Goal: Book appointment/travel/reservation

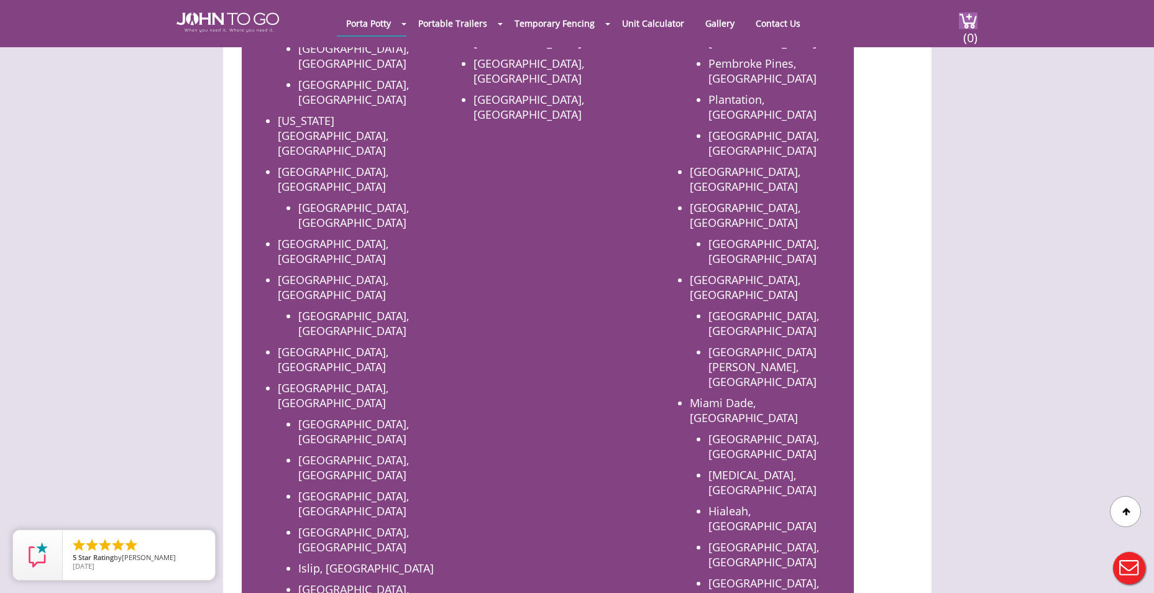
scroll to position [870, 0]
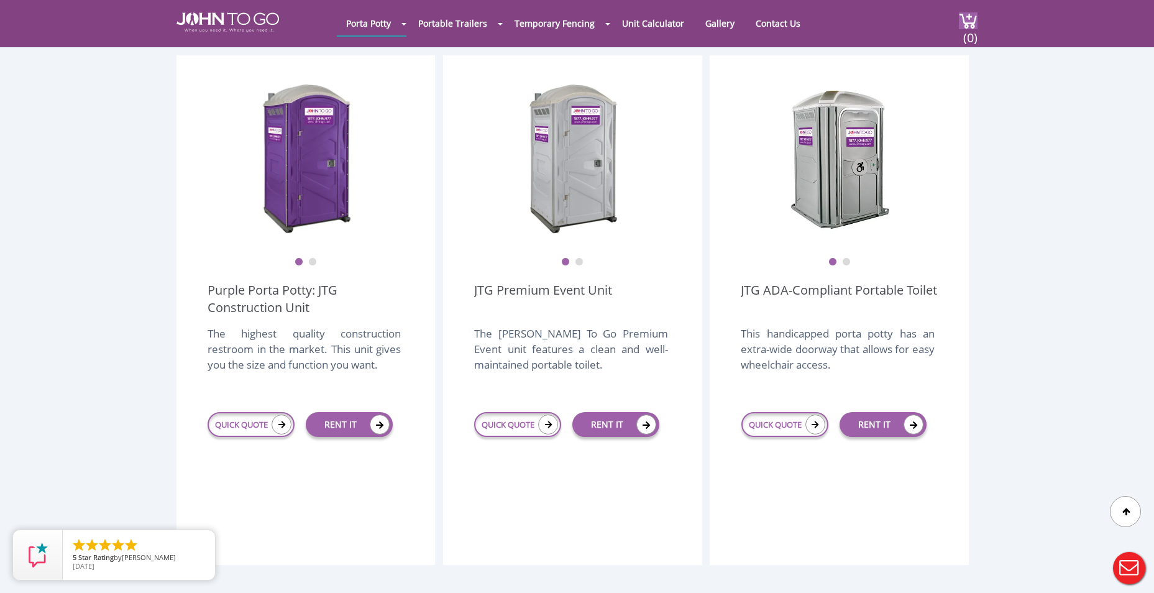
scroll to position [373, 0]
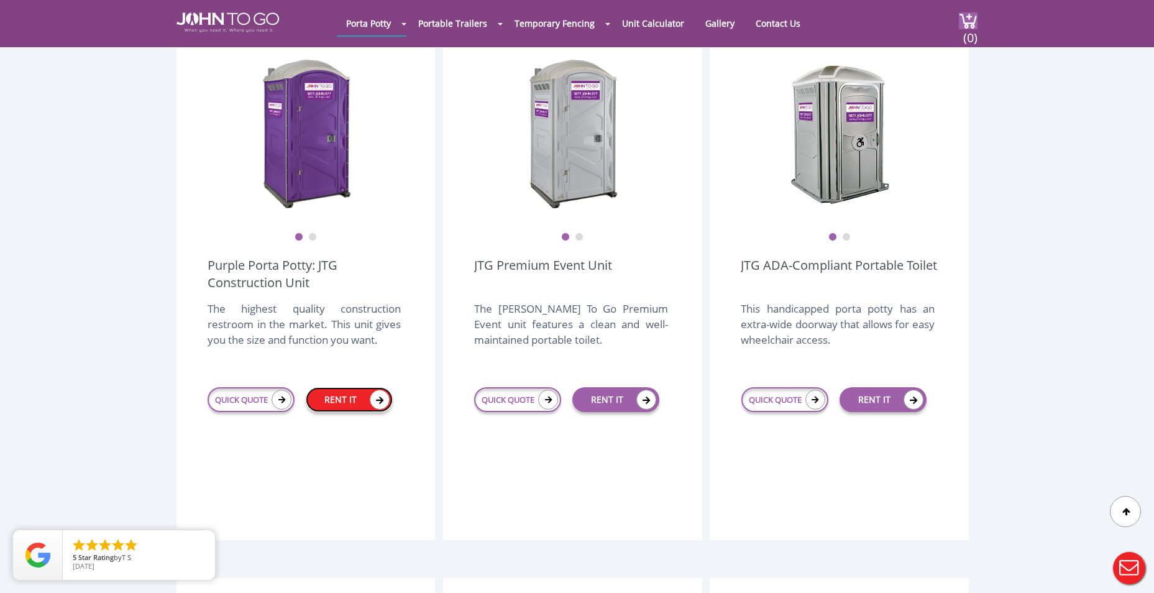
click at [380, 390] on icon at bounding box center [380, 400] width 20 height 20
